Goal: Find specific page/section: Find specific page/section

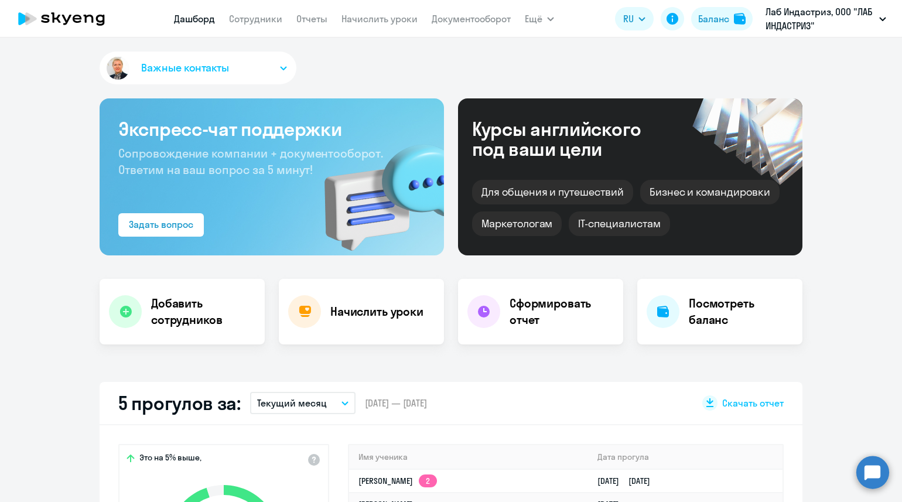
select select "30"
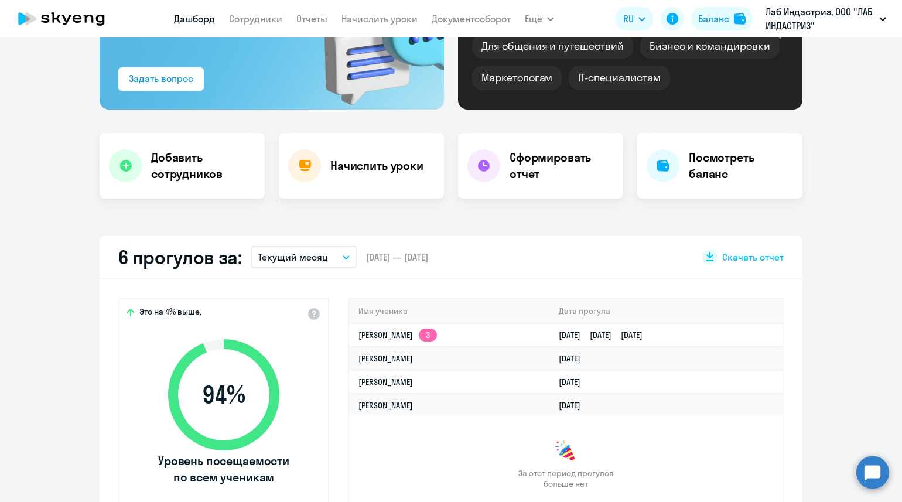
scroll to position [220, 0]
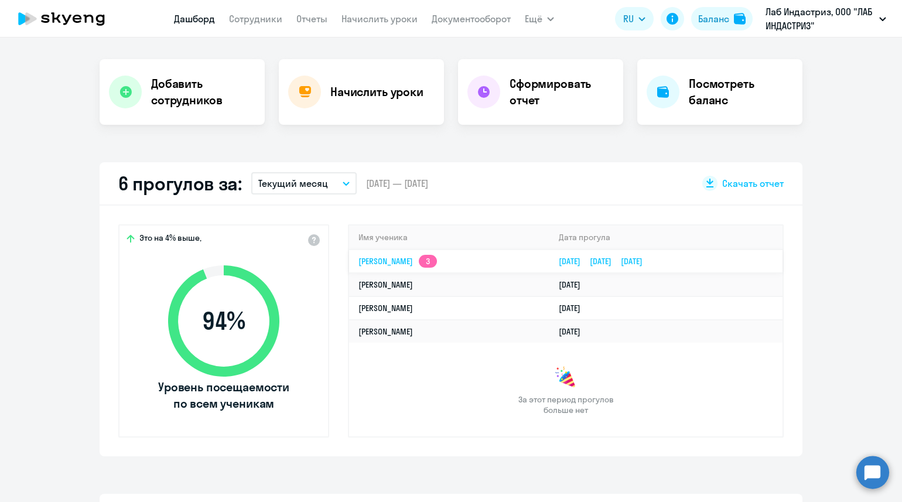
select select "30"
click at [265, 20] on link "Сотрудники" at bounding box center [255, 19] width 53 height 12
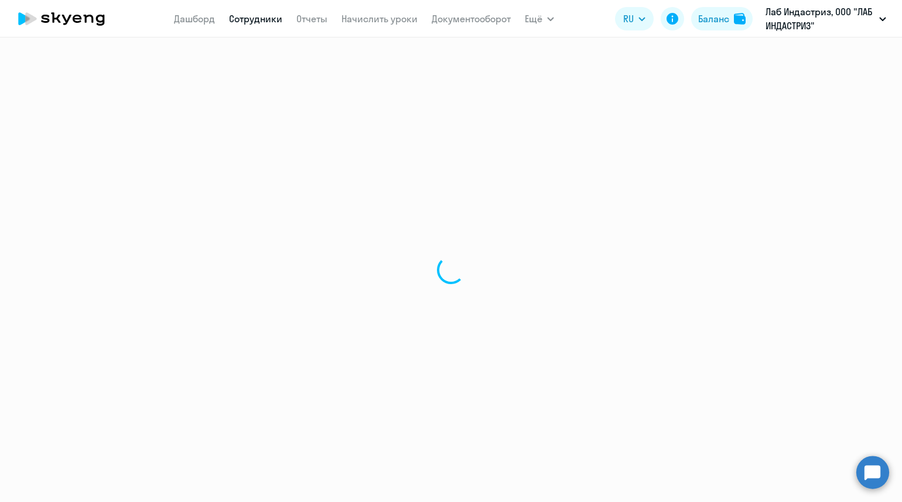
select select "30"
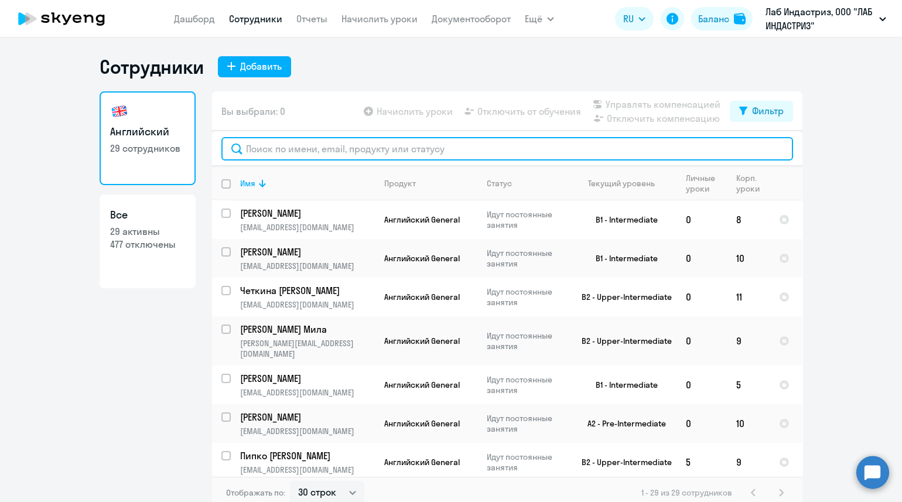
click at [291, 146] on input "text" at bounding box center [506, 148] width 571 height 23
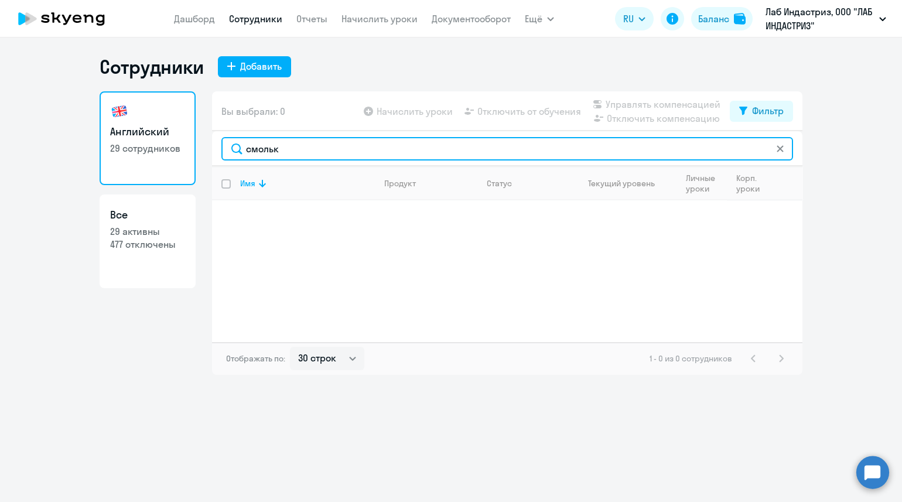
drag, startPoint x: 310, startPoint y: 152, endPoint x: 208, endPoint y: 147, distance: 102.0
click at [201, 148] on div "Английский 29 сотрудников Все 29 активны 477 отключены Вы выбрали: 0 Начислить …" at bounding box center [451, 232] width 703 height 283
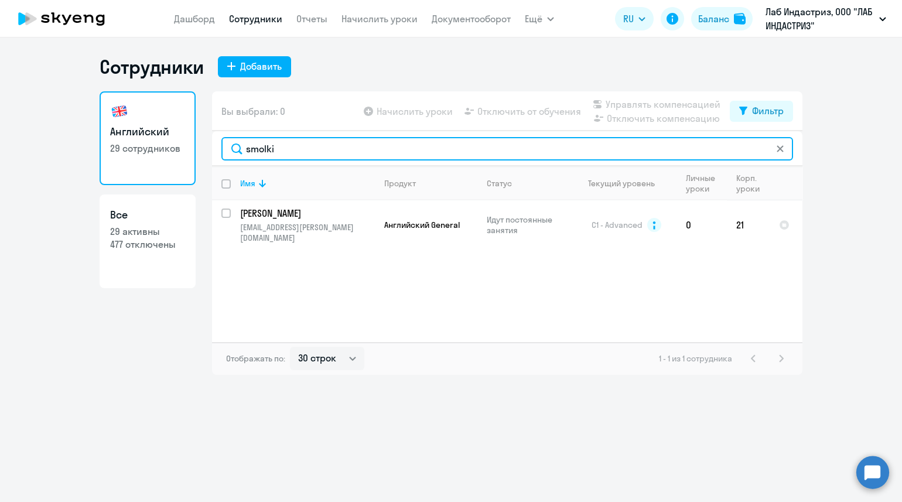
type input "smolki"
